Goal: Information Seeking & Learning: Find specific fact

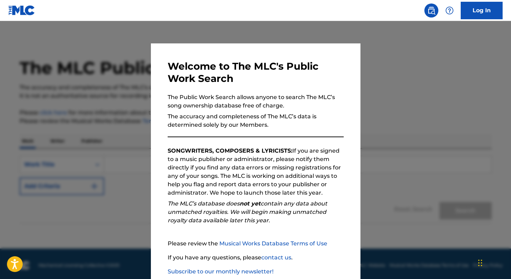
scroll to position [41, 0]
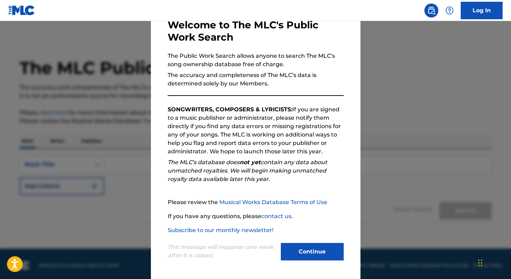
click at [334, 243] on button "Continue" at bounding box center [312, 251] width 63 height 17
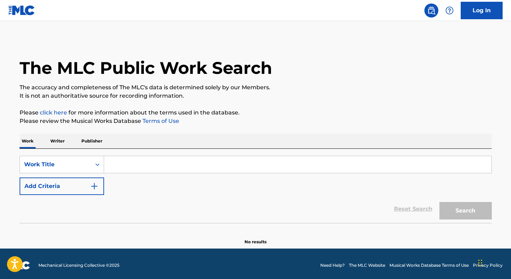
click at [148, 166] on input "Search Form" at bounding box center [298, 164] width 388 height 17
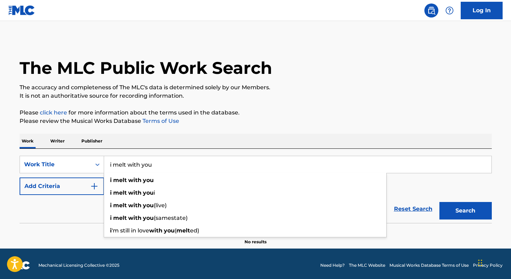
type input "i melt with you"
click at [440, 202] on button "Search" at bounding box center [466, 210] width 52 height 17
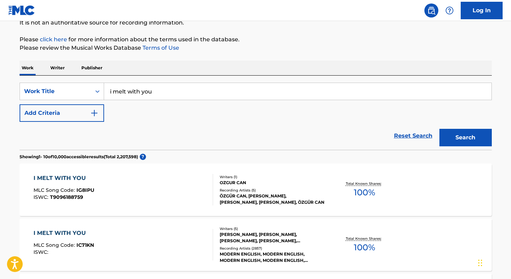
scroll to position [73, 0]
click at [95, 113] on img "Search Form" at bounding box center [94, 112] width 8 height 8
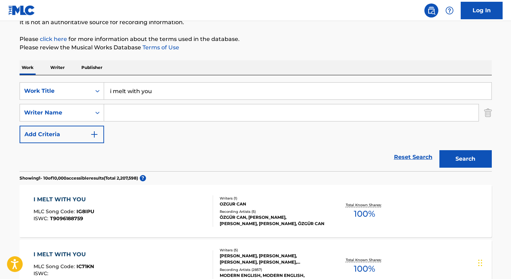
click at [122, 112] on input "Search Form" at bounding box center [291, 112] width 375 height 17
click at [117, 129] on strong "eben" at bounding box center [117, 128] width 15 height 7
type input "[PERSON_NAME]"
click at [440, 150] on button "Search" at bounding box center [466, 158] width 52 height 17
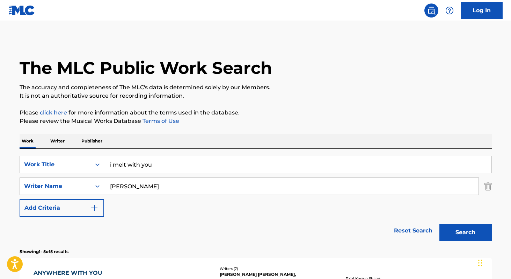
scroll to position [59, 0]
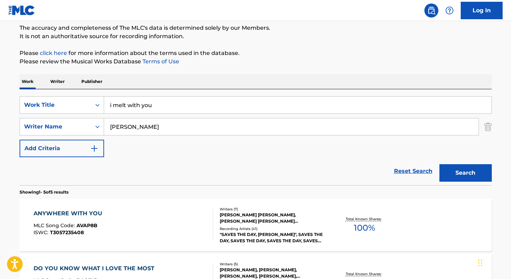
click at [159, 105] on input "i melt with you" at bounding box center [298, 104] width 388 height 17
click at [154, 127] on input "[PERSON_NAME]" at bounding box center [291, 126] width 375 height 17
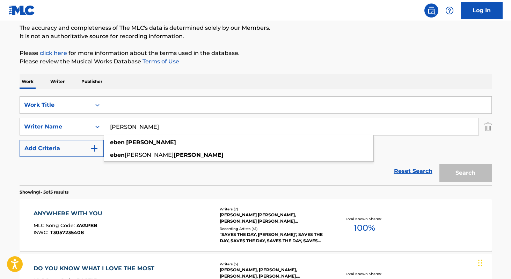
click at [489, 125] on img "Search Form" at bounding box center [488, 126] width 8 height 17
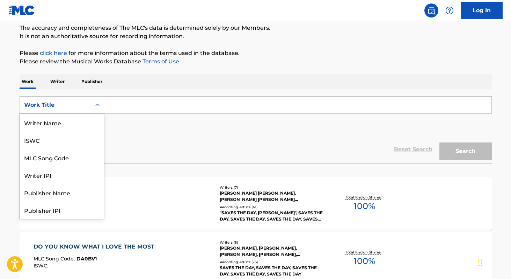
click at [98, 105] on icon "Search Form" at bounding box center [97, 104] width 4 height 2
click at [76, 140] on div "Writer IPI" at bounding box center [62, 139] width 84 height 17
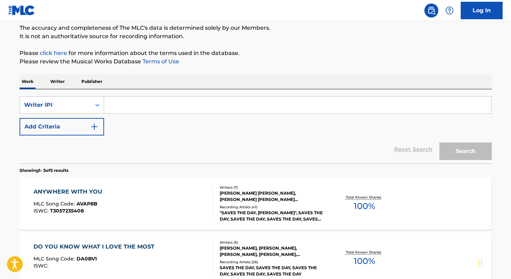
click at [112, 105] on input "Search Form" at bounding box center [298, 104] width 388 height 17
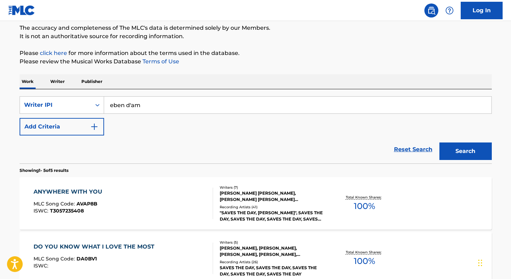
type input "eben d'ami"
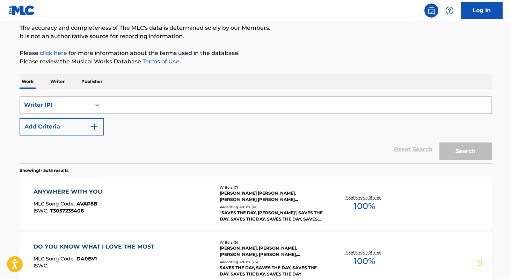
click at [59, 82] on p "Writer" at bounding box center [57, 81] width 19 height 15
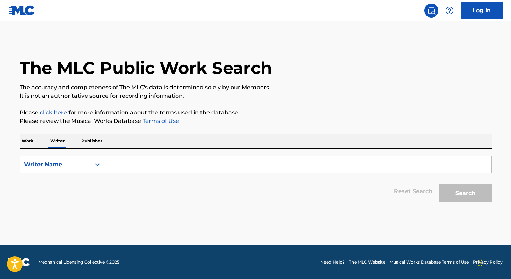
click at [127, 166] on input "Search Form" at bounding box center [298, 164] width 388 height 17
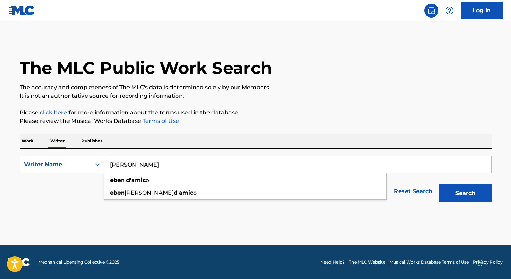
type input "[PERSON_NAME]"
click at [440, 184] on button "Search" at bounding box center [466, 192] width 52 height 17
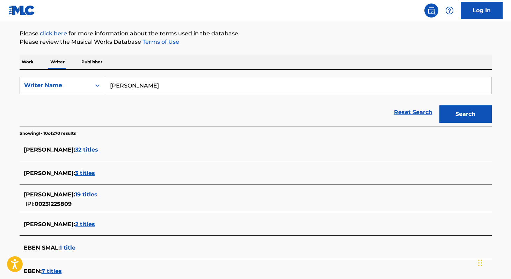
scroll to position [81, 0]
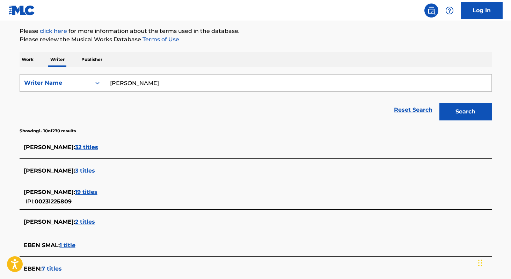
click at [79, 147] on span "32 titles" at bounding box center [86, 147] width 23 height 7
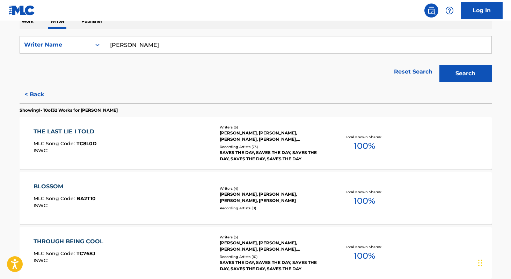
scroll to position [121, 0]
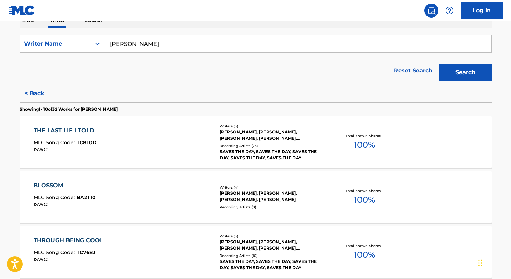
click at [130, 140] on div "THE LAST LIE I TOLD MLC Song Code : TC8L0D ISWC :" at bounding box center [124, 141] width 180 height 31
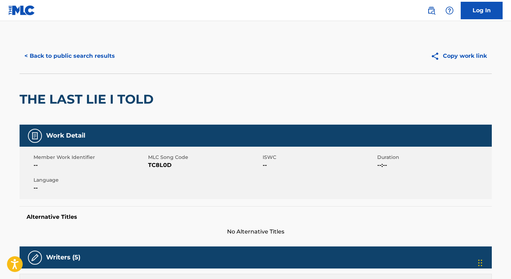
click at [72, 51] on button "< Back to public search results" at bounding box center [70, 55] width 100 height 17
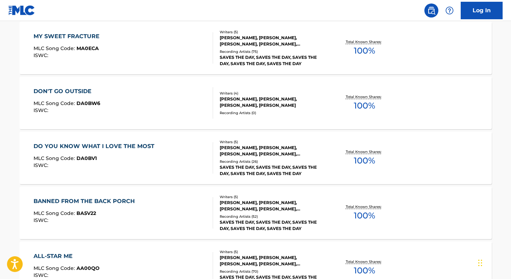
scroll to position [431, 0]
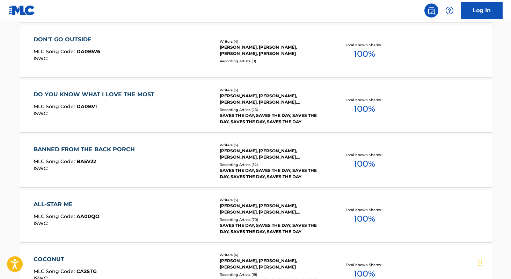
click at [196, 114] on div "DO YOU KNOW WHAT I LOVE THE MOST MLC Song Code : DA0BV1 ISWC :" at bounding box center [124, 105] width 180 height 31
